Goal: Download file/media

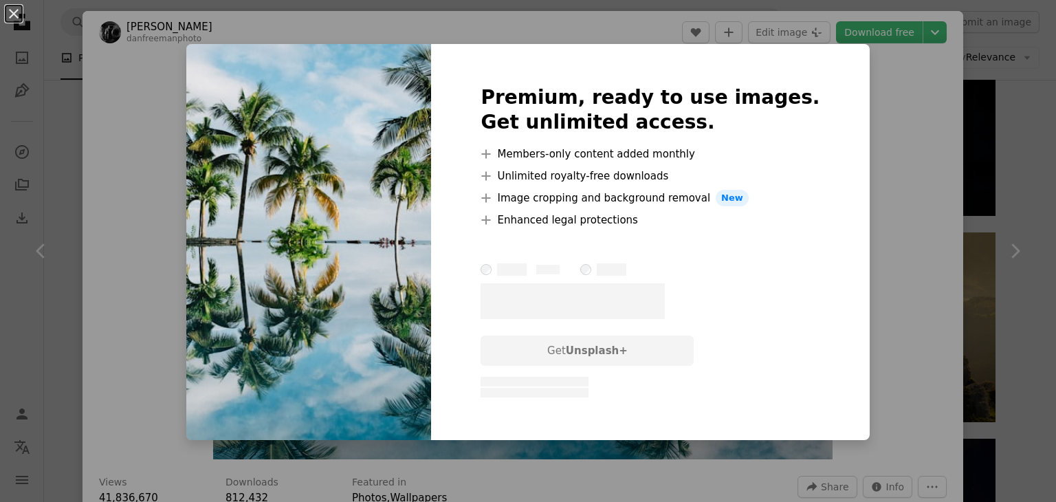
scroll to position [550, 0]
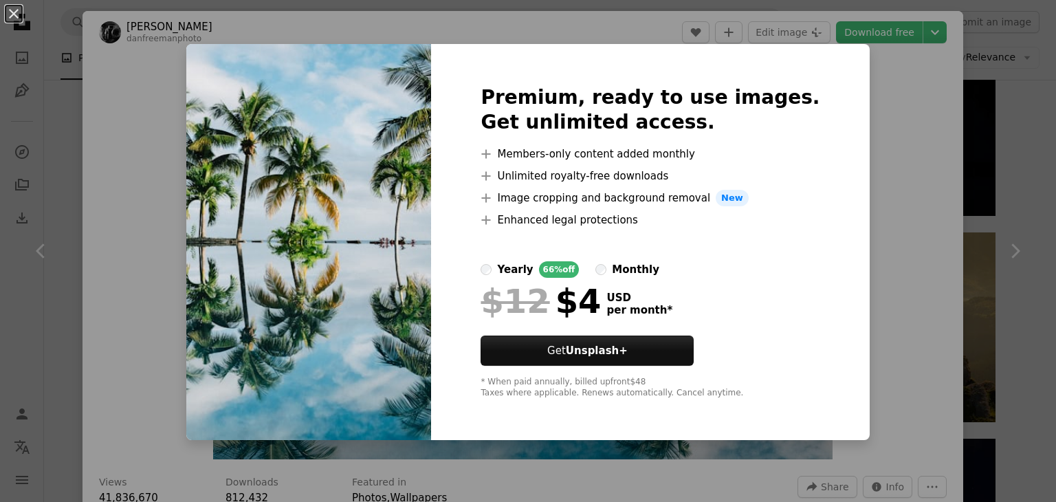
click at [863, 202] on div "An X shape Premium, ready to use images. Get unlimited access. A plus sign Memb…" at bounding box center [528, 251] width 1056 height 502
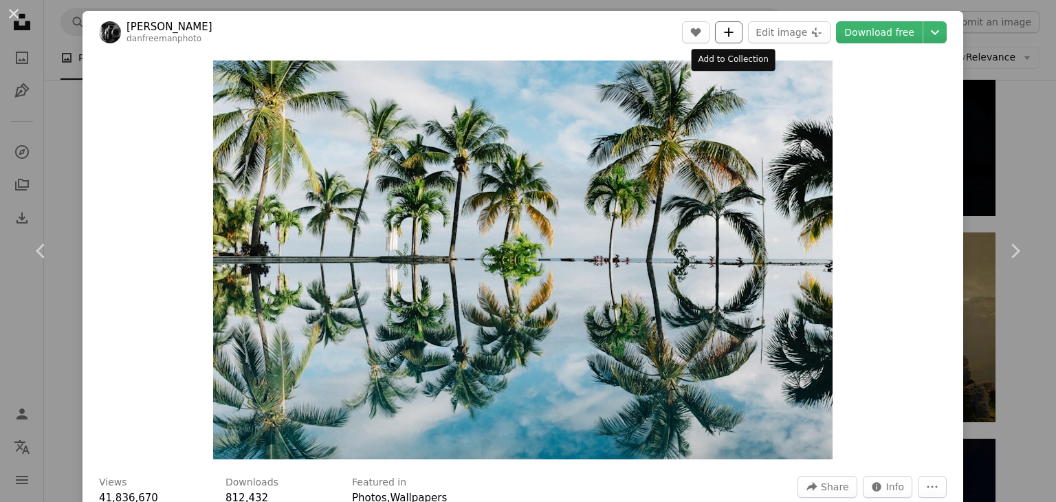
click at [726, 34] on icon "A plus sign" at bounding box center [728, 32] width 11 height 11
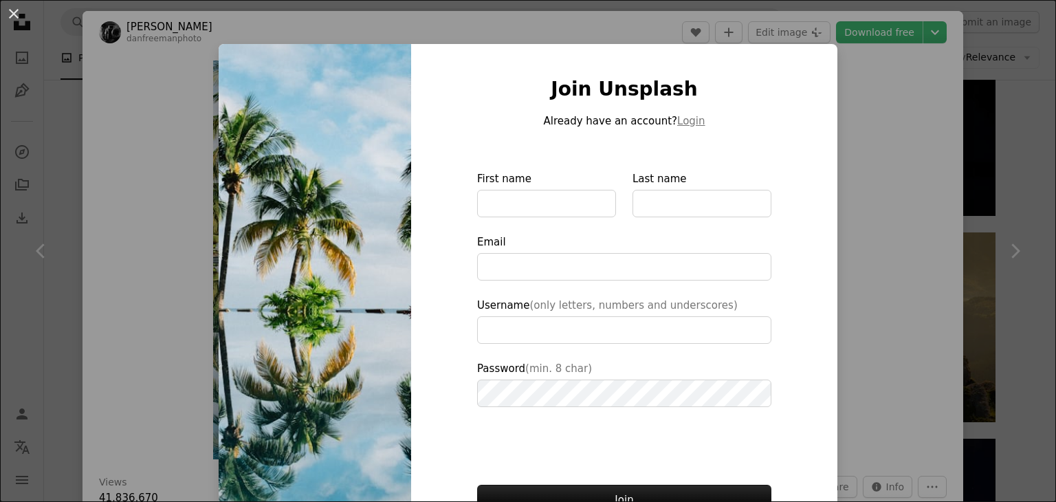
click at [244, 217] on img at bounding box center [315, 311] width 192 height 534
click at [926, 140] on div "An X shape Join Unsplash Already have an account? Login First name Last name Em…" at bounding box center [528, 251] width 1056 height 502
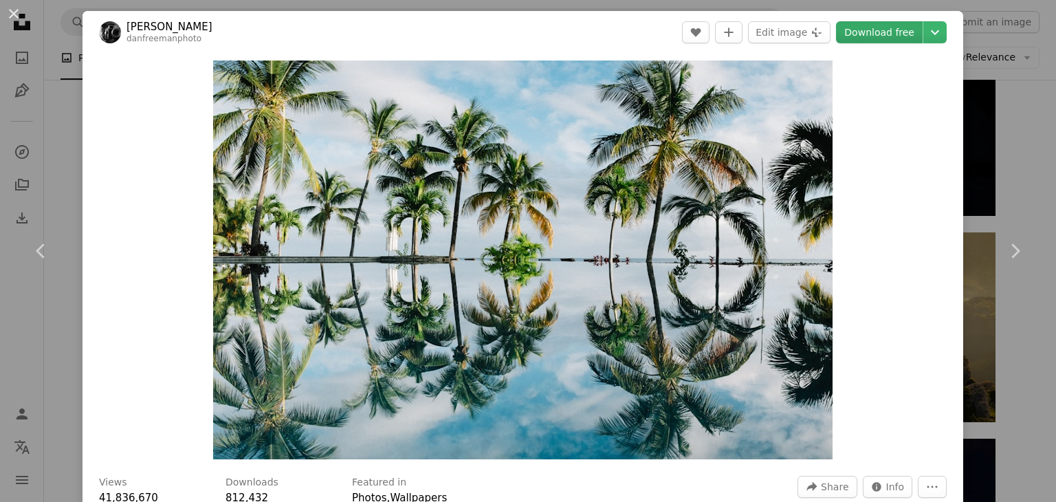
click at [872, 31] on link "Download free" at bounding box center [879, 32] width 87 height 22
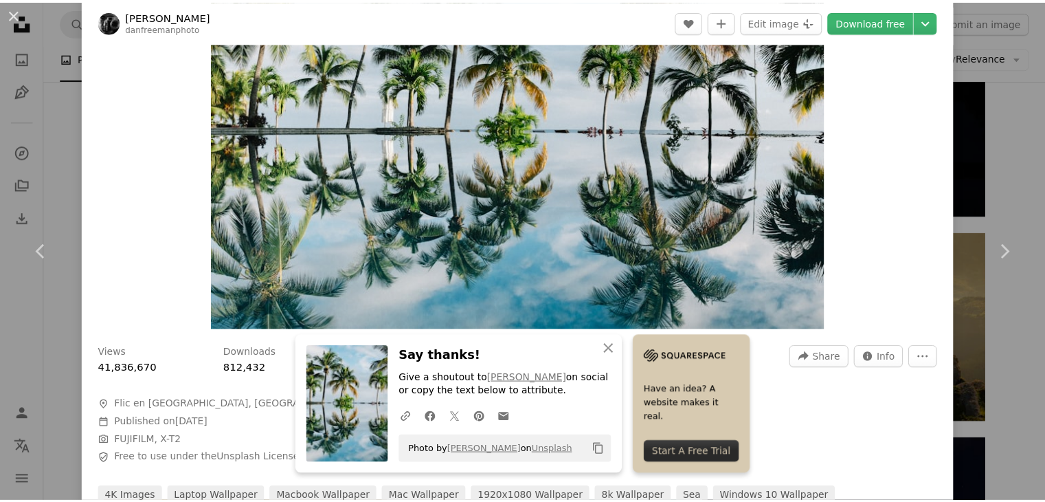
scroll to position [206, 0]
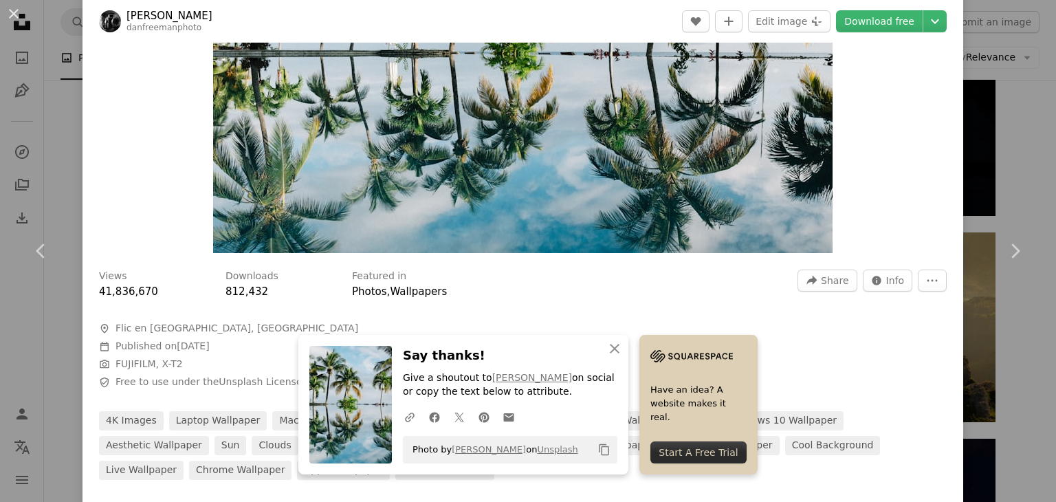
click at [678, 448] on div "Start A Free Trial" at bounding box center [698, 452] width 96 height 22
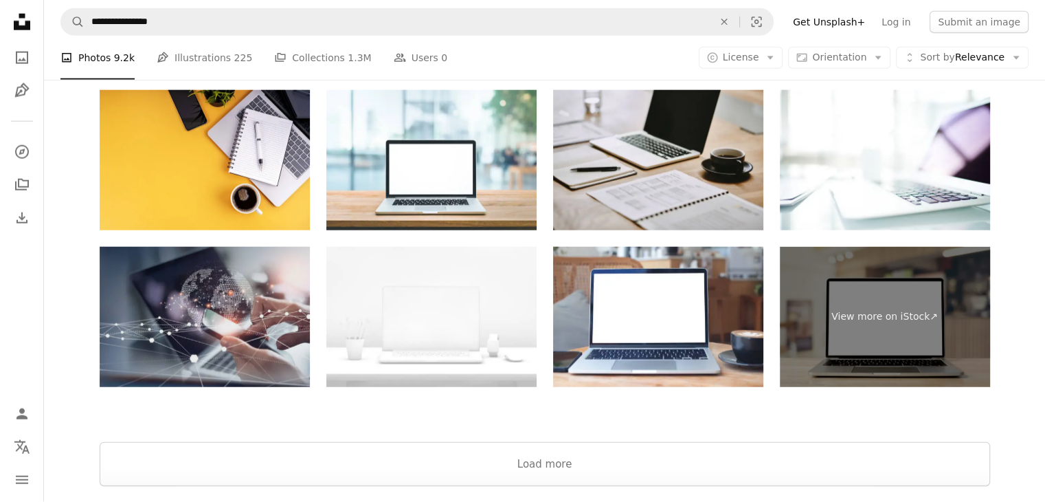
scroll to position [3634, 0]
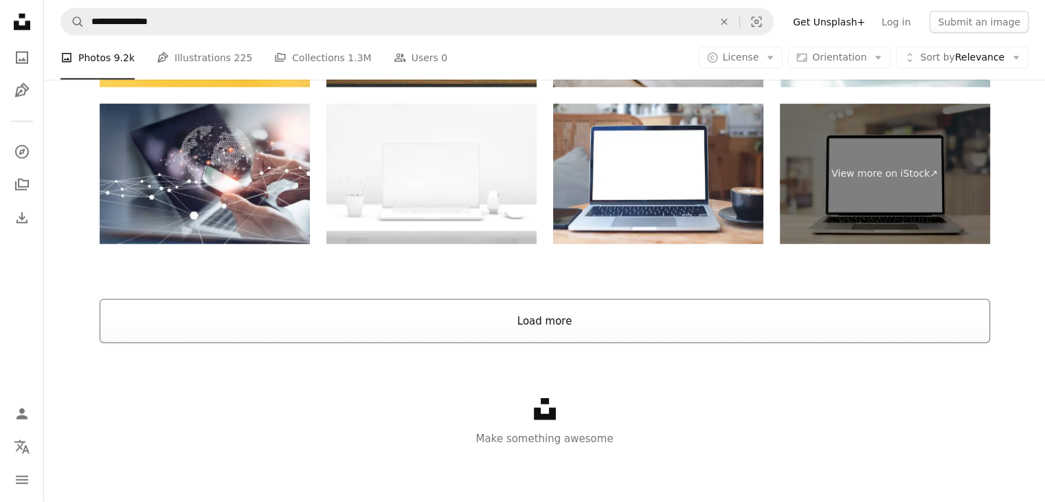
click at [264, 317] on button "Load more" at bounding box center [545, 321] width 891 height 44
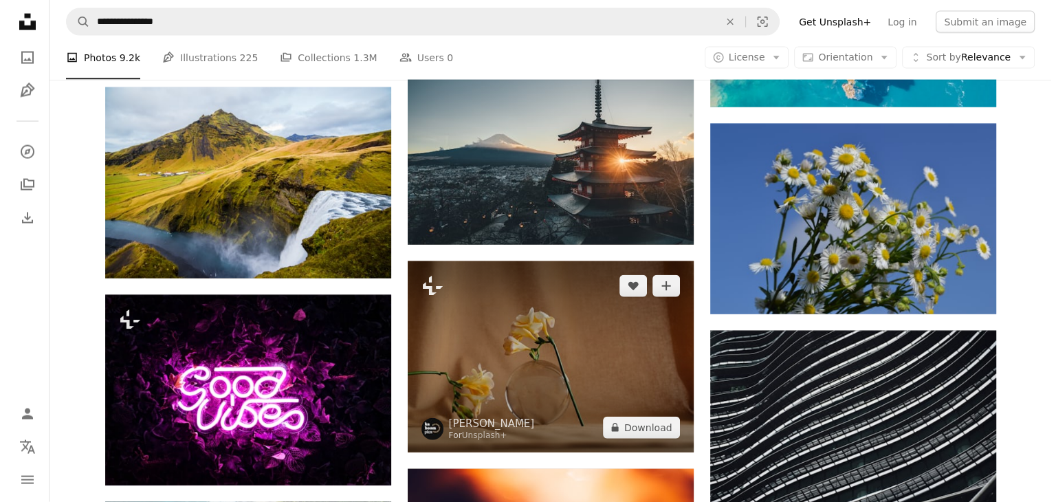
scroll to position [29202, 0]
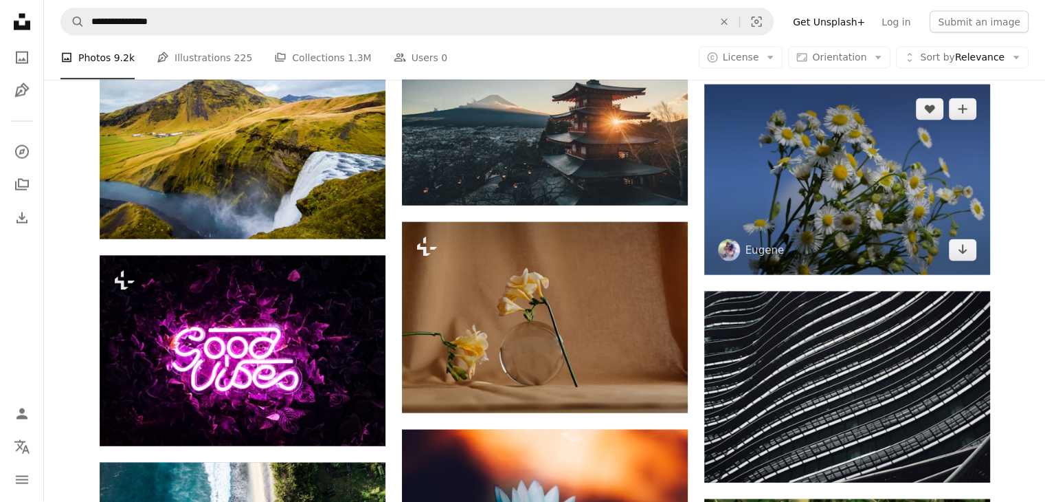
click at [810, 225] on img at bounding box center [847, 180] width 286 height 190
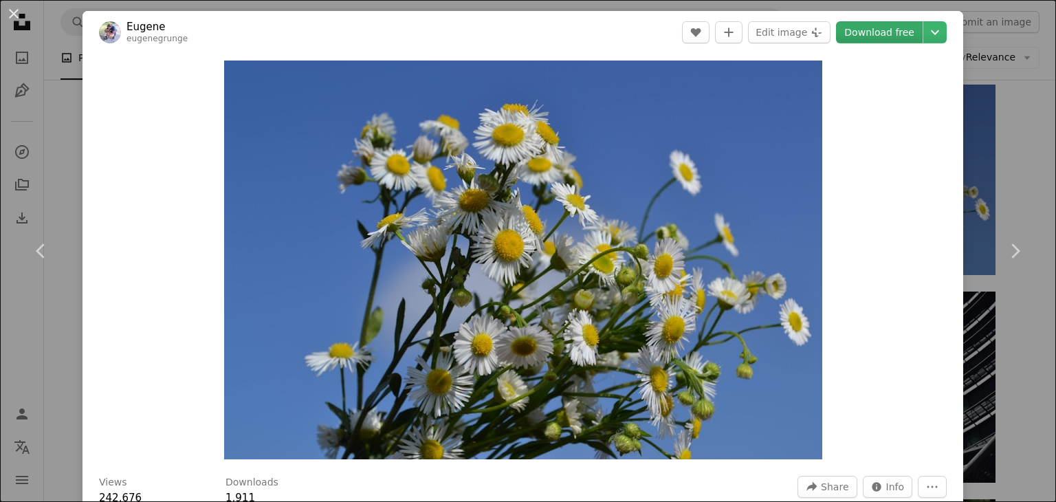
click at [858, 26] on link "Download free" at bounding box center [879, 32] width 87 height 22
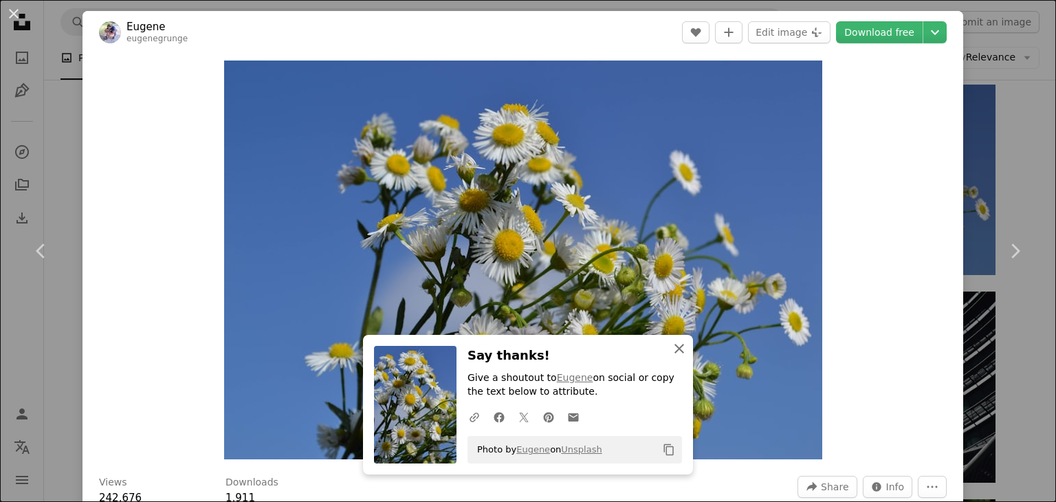
click at [674, 346] on icon "button" at bounding box center [679, 349] width 10 height 10
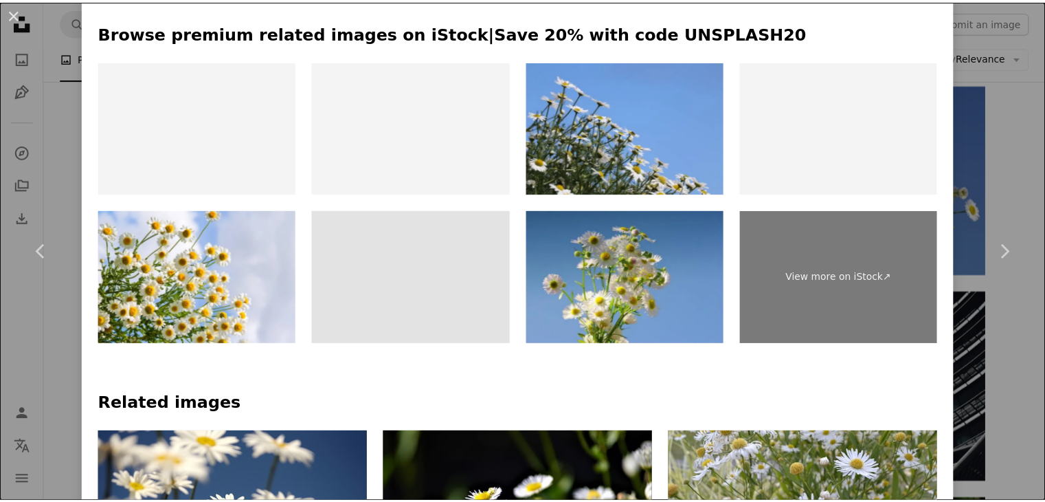
scroll to position [687, 0]
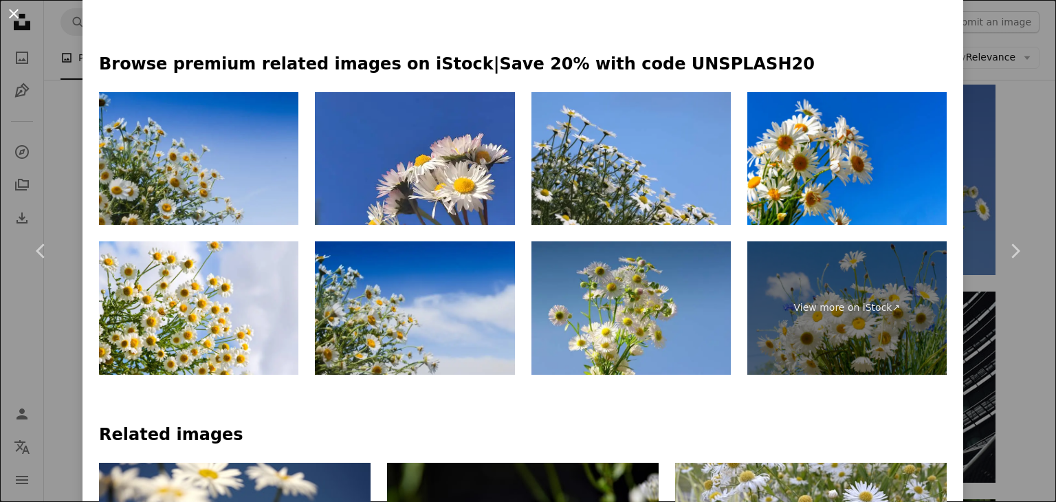
click at [9, 12] on button "An X shape" at bounding box center [13, 13] width 16 height 16
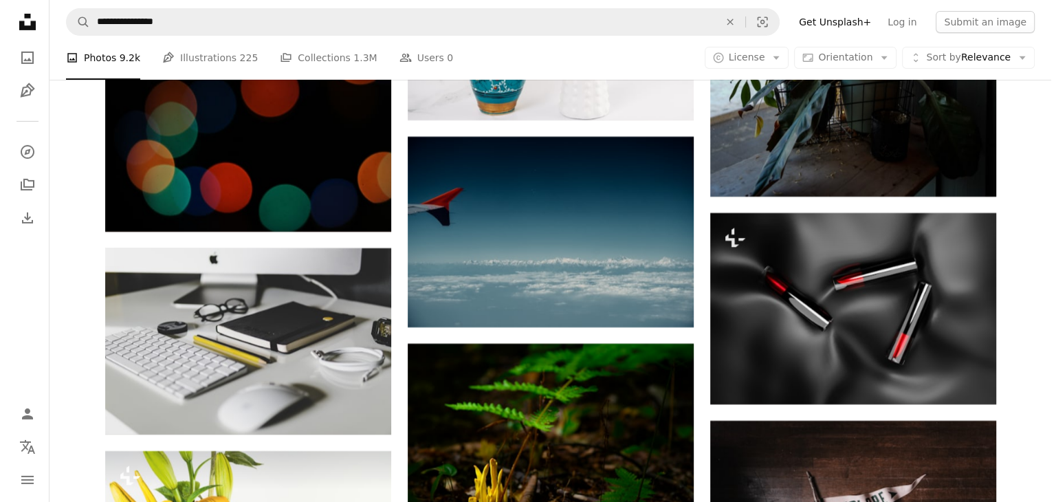
scroll to position [36006, 0]
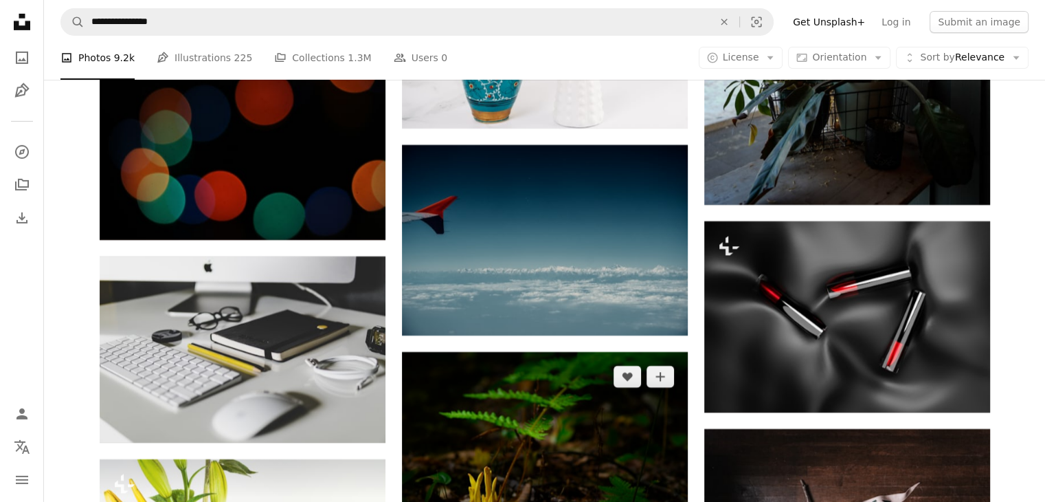
click at [500, 416] on img at bounding box center [545, 447] width 286 height 190
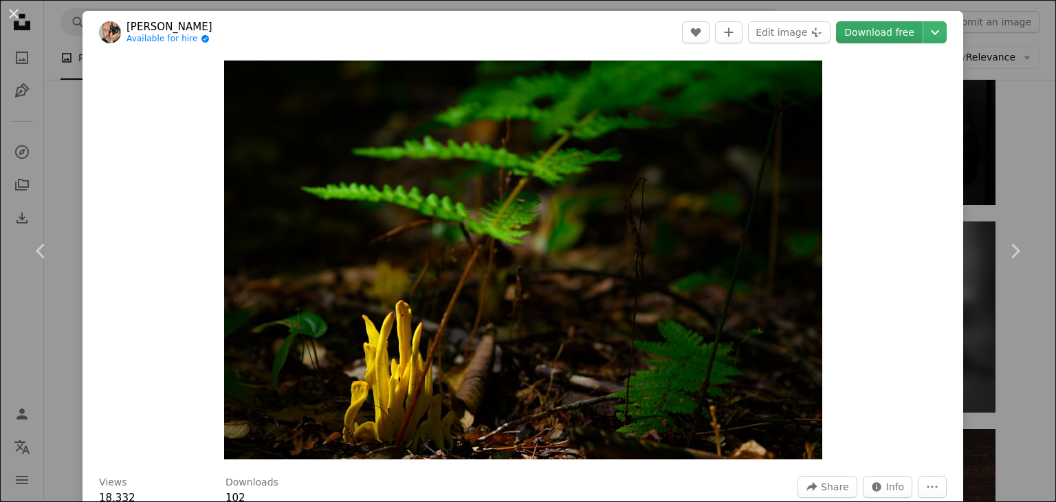
click at [863, 29] on link "Download free" at bounding box center [879, 32] width 87 height 22
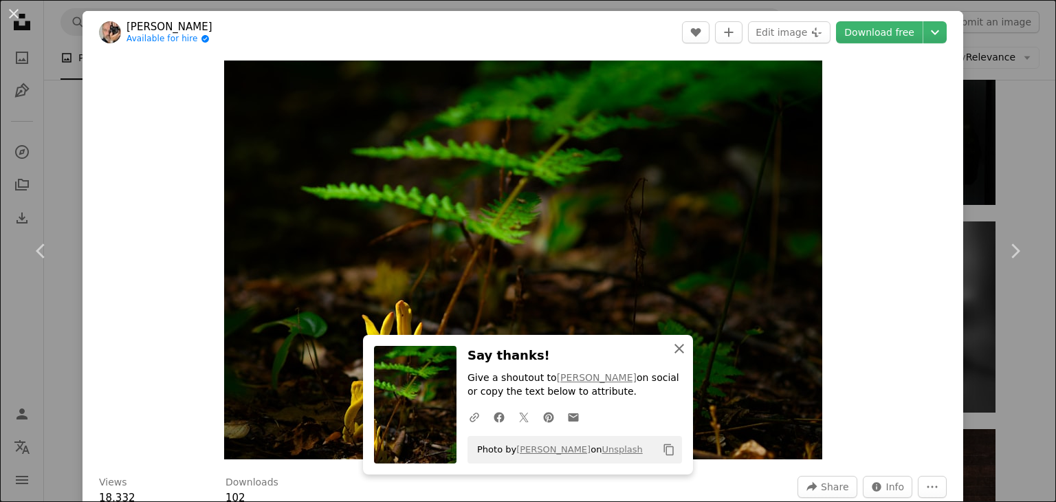
click at [671, 345] on icon "An X shape" at bounding box center [679, 348] width 16 height 16
